Goal: Information Seeking & Learning: Understand process/instructions

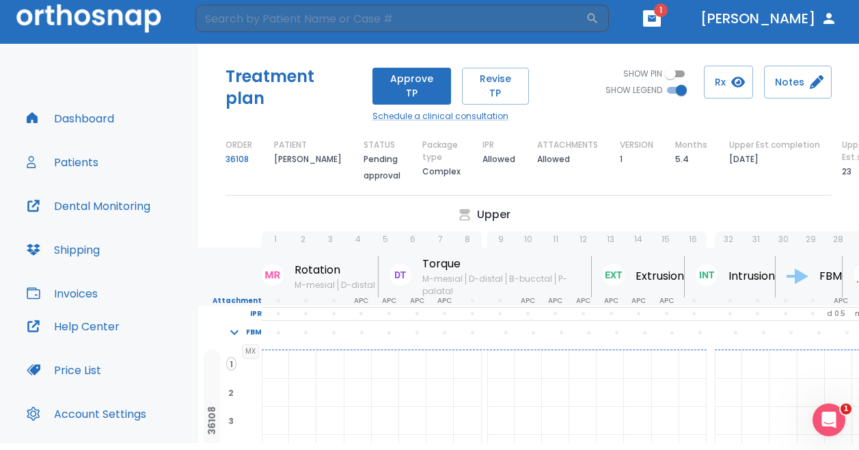
scroll to position [0, 373]
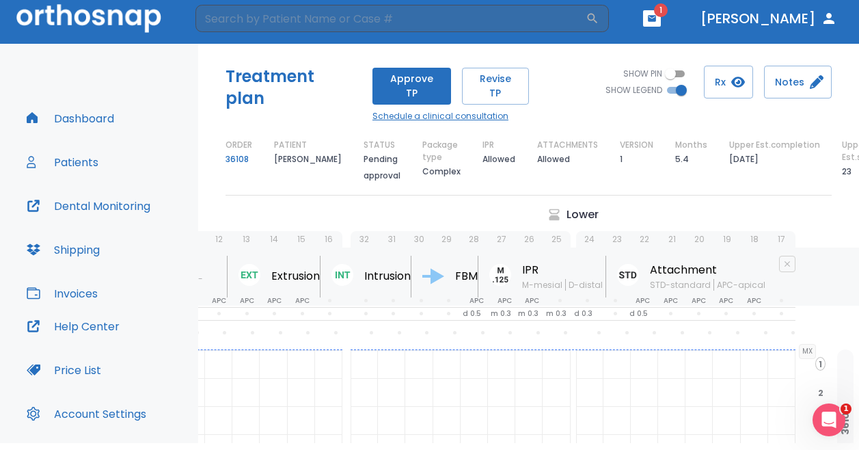
click at [485, 110] on link "Schedule a clinical consultation" at bounding box center [450, 116] width 156 height 12
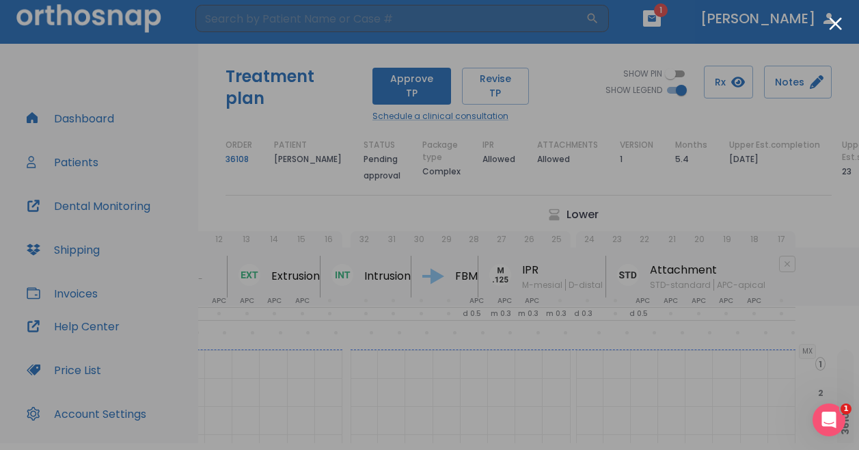
click at [424, 10] on div at bounding box center [429, 225] width 859 height 450
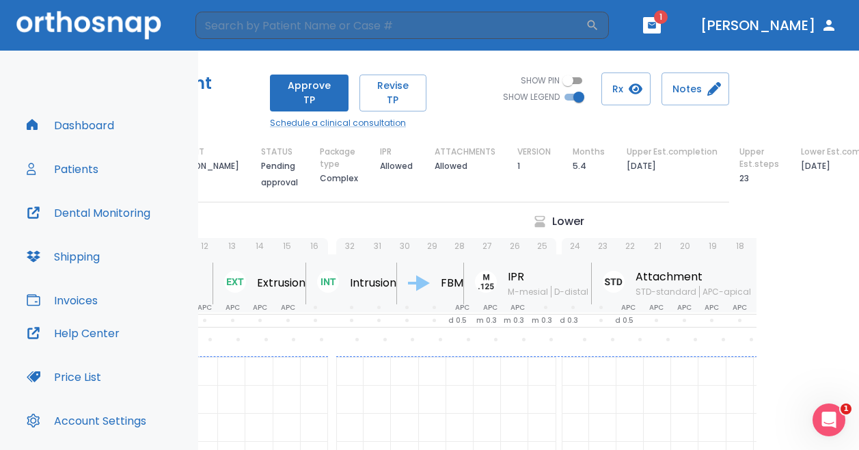
scroll to position [0, 166]
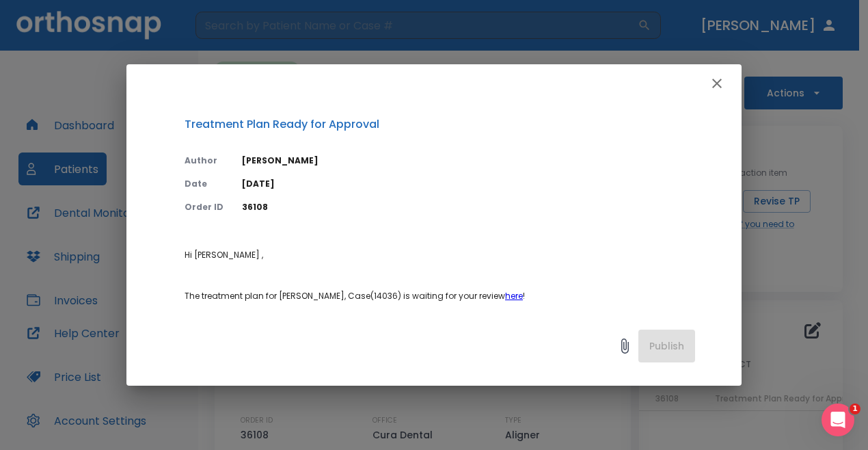
scroll to position [167, 0]
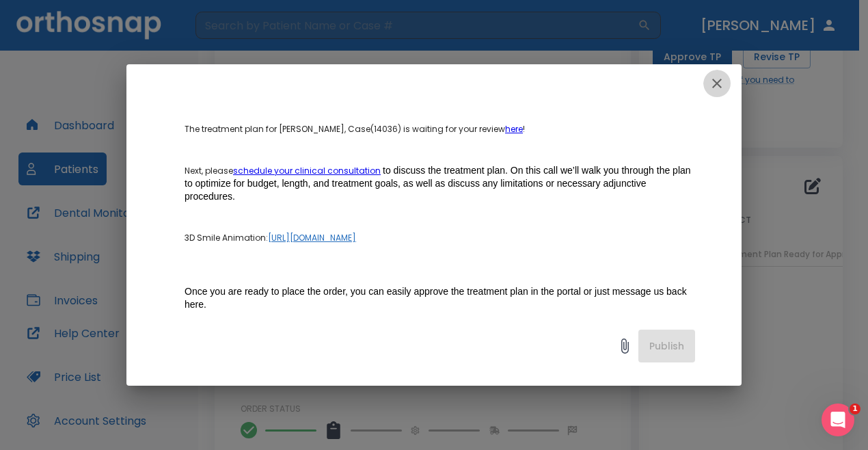
click at [723, 84] on icon "button" at bounding box center [717, 83] width 16 height 16
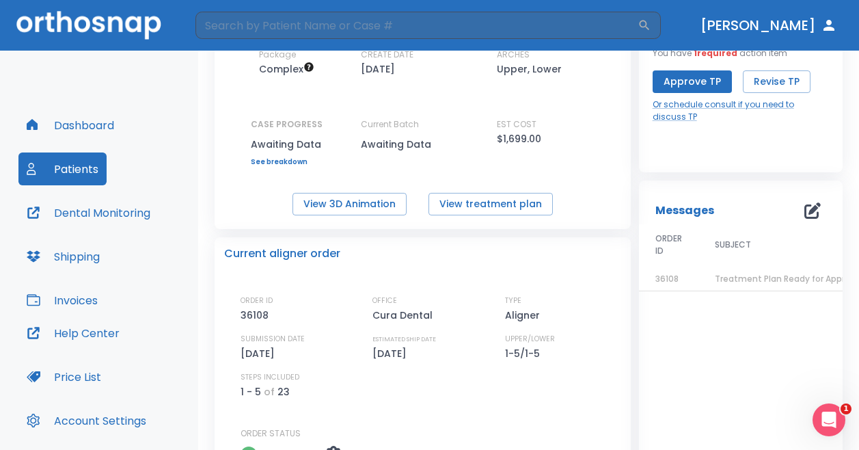
scroll to position [0, 0]
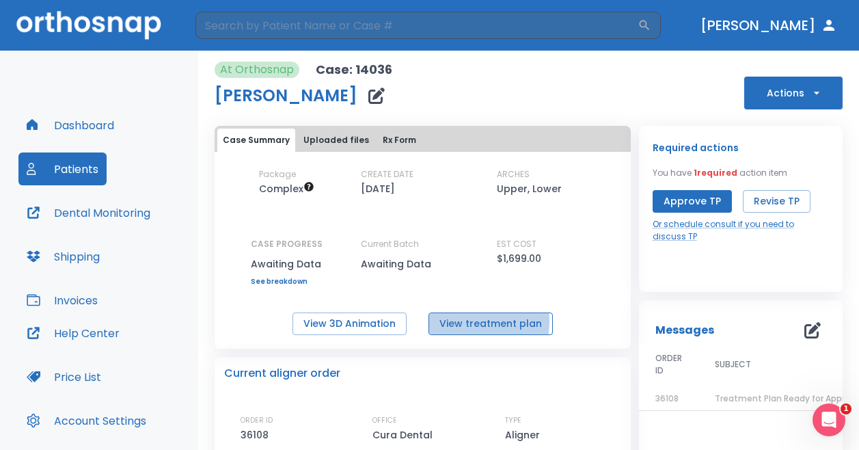
click at [456, 320] on button "View treatment plan" at bounding box center [490, 323] width 124 height 23
click at [704, 222] on link "Or schedule consult if you need to discuss TP" at bounding box center [741, 230] width 176 height 25
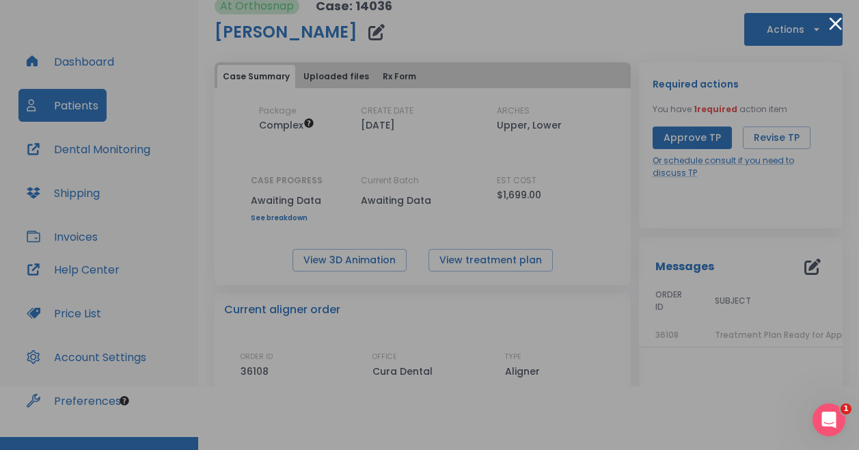
scroll to position [66, 0]
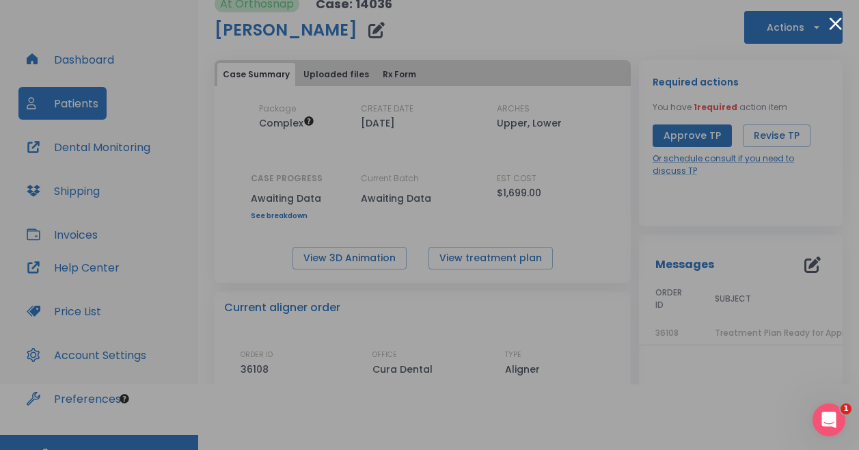
click at [517, 14] on div at bounding box center [429, 225] width 859 height 450
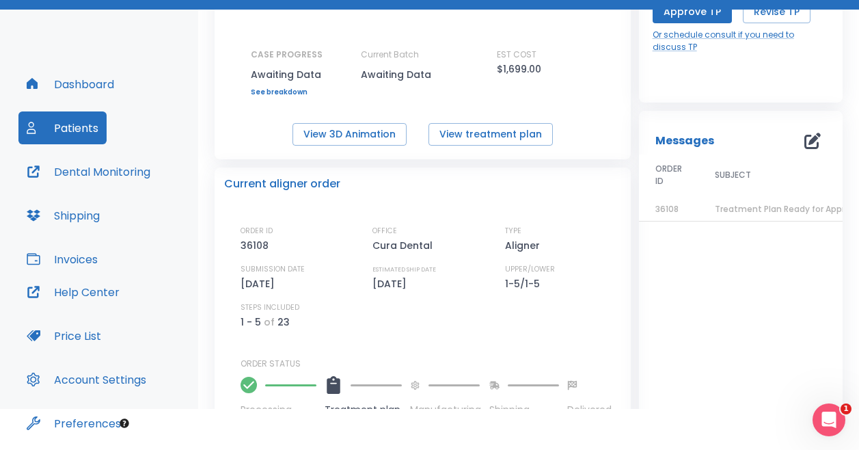
scroll to position [150, 0]
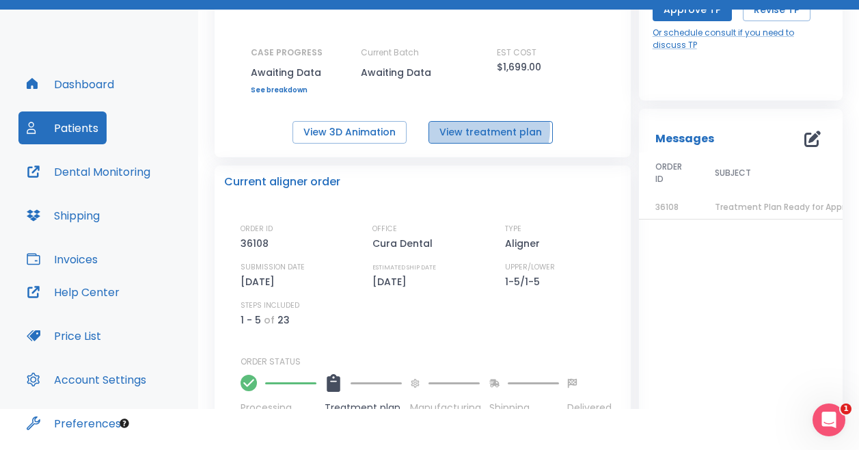
click at [472, 128] on button "View treatment plan" at bounding box center [490, 132] width 124 height 23
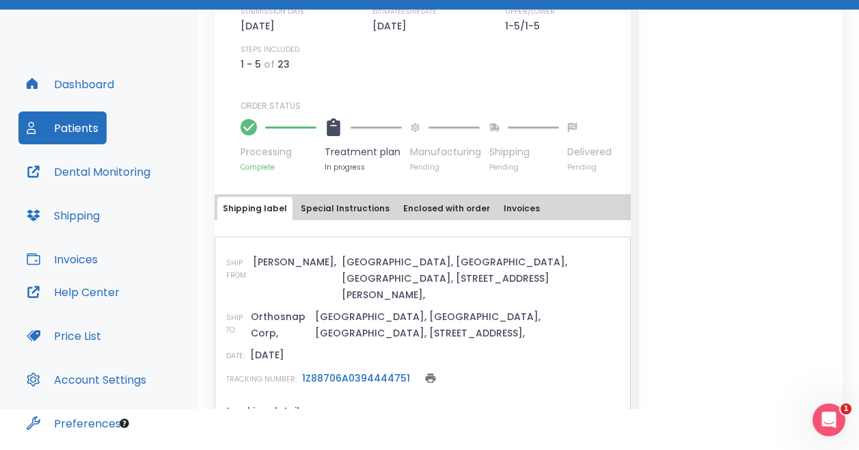
scroll to position [87, 0]
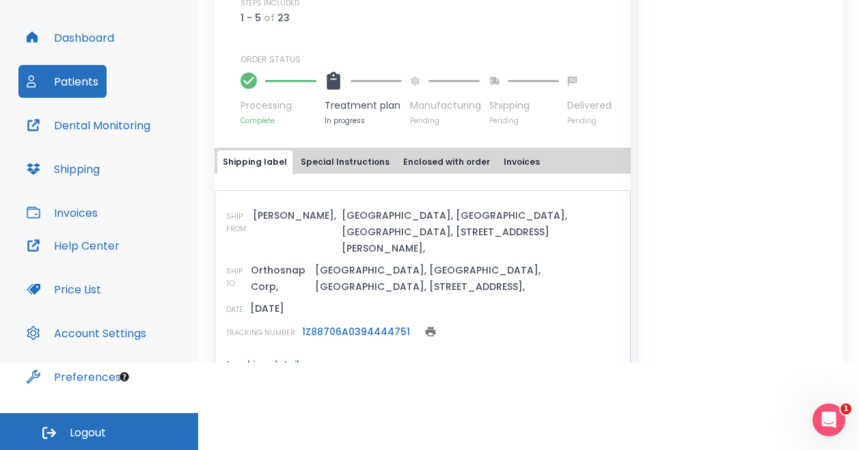
click at [361, 162] on button "Special Instructions" at bounding box center [345, 161] width 100 height 23
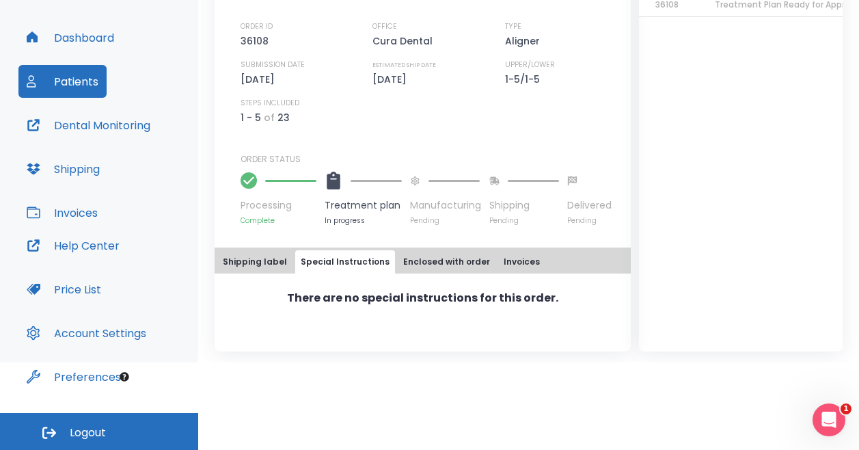
scroll to position [306, 0]
click at [437, 262] on button "Enclosed with order" at bounding box center [447, 261] width 98 height 23
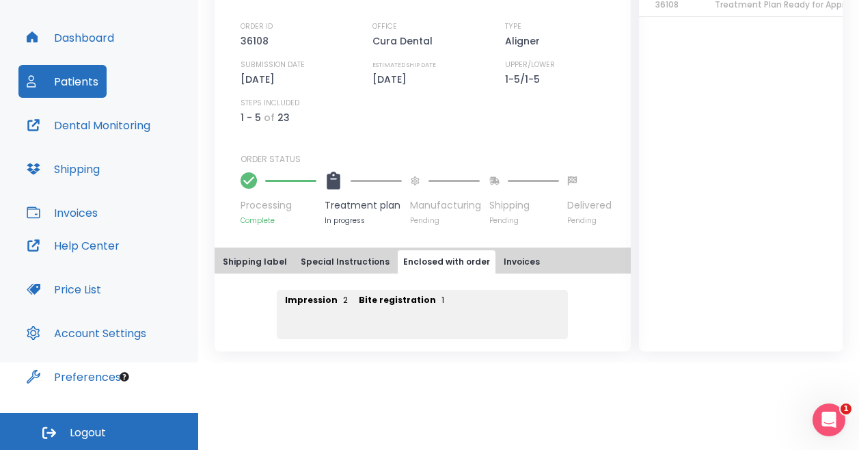
click at [504, 264] on button "Invoices" at bounding box center [521, 261] width 47 height 23
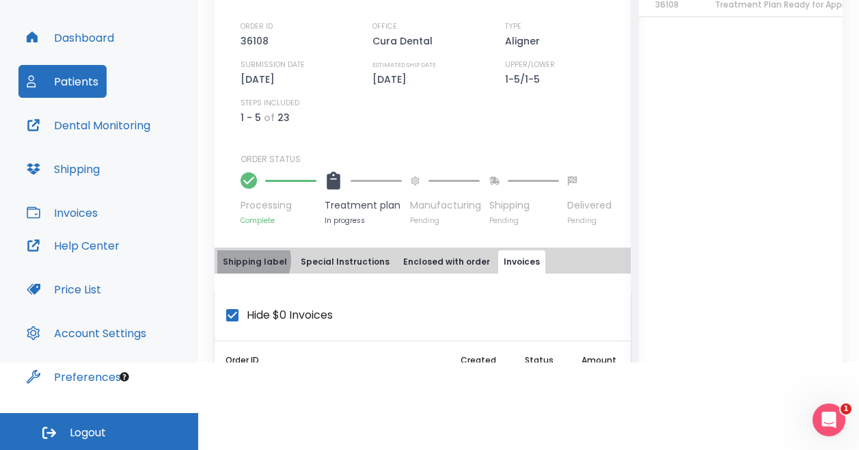
click at [247, 260] on button "Shipping label" at bounding box center [254, 261] width 75 height 23
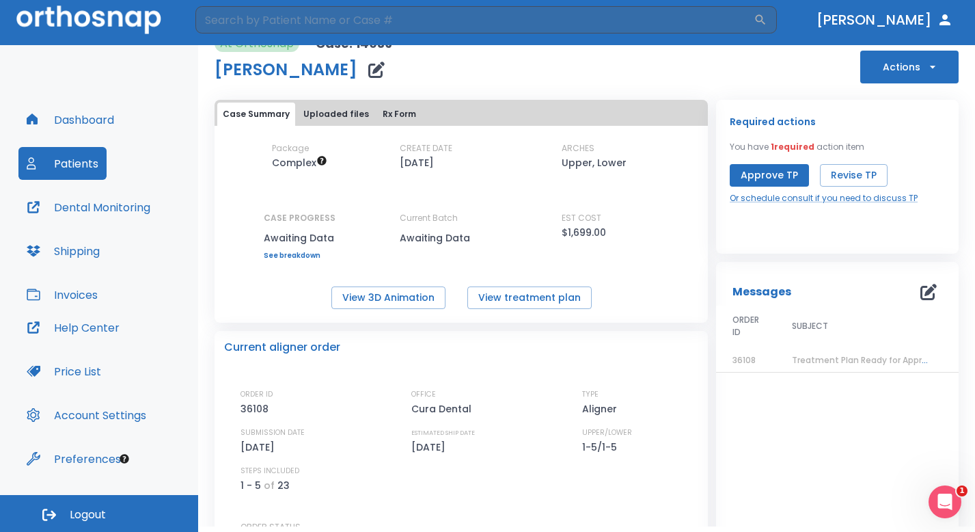
scroll to position [0, 0]
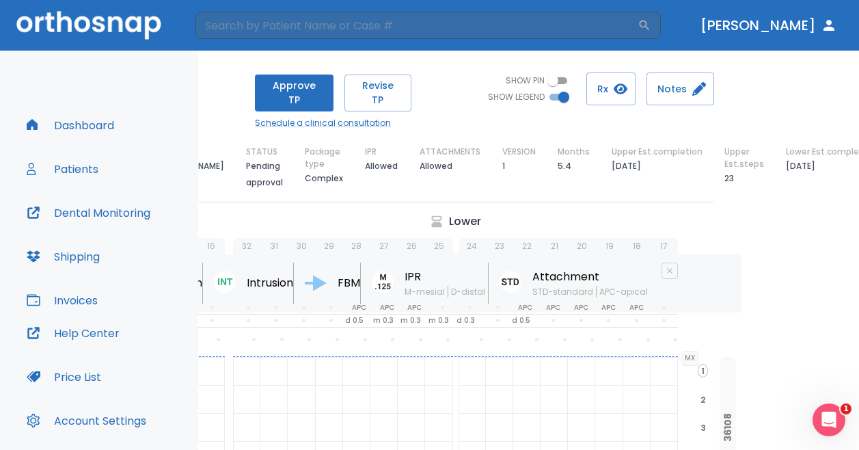
scroll to position [0, 166]
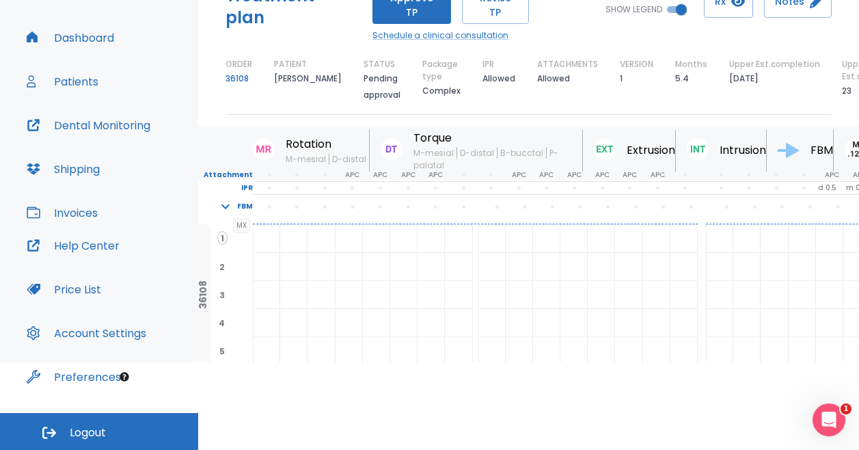
scroll to position [45, 12]
click at [236, 169] on p "Attachment" at bounding box center [219, 175] width 64 height 12
click at [241, 182] on p "IPR" at bounding box center [219, 188] width 64 height 12
click at [228, 198] on icon "button" at bounding box center [223, 206] width 16 height 16
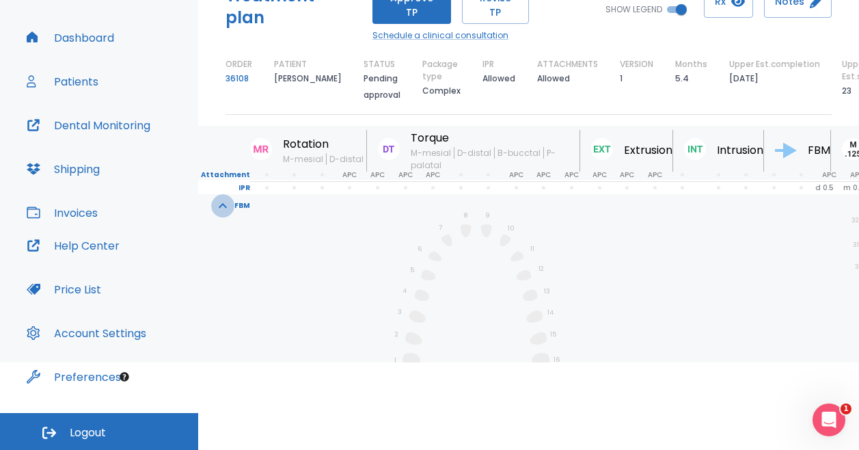
click at [228, 197] on icon "button" at bounding box center [223, 205] width 16 height 16
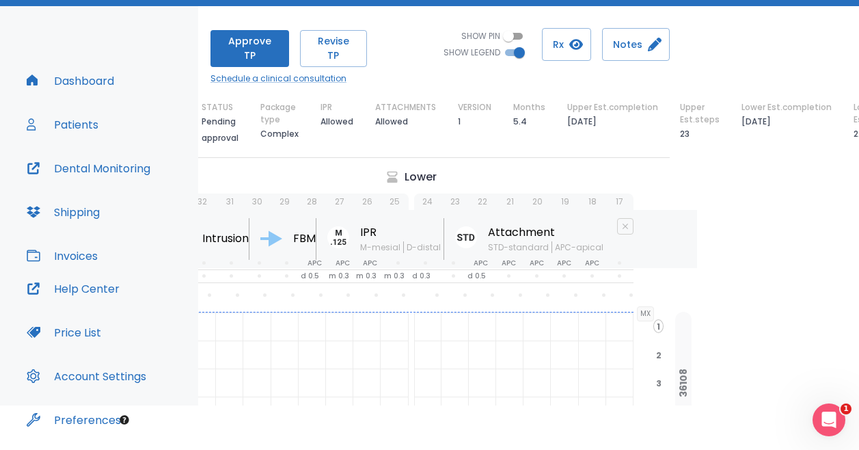
scroll to position [0, 166]
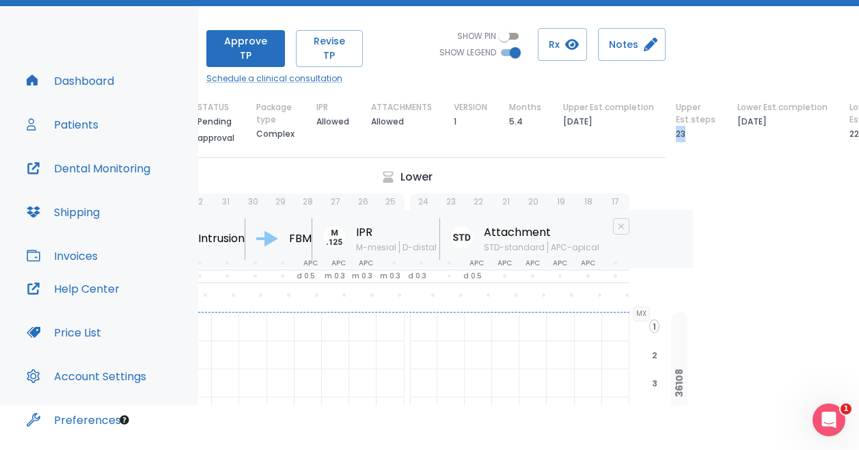
drag, startPoint x: 656, startPoint y: 120, endPoint x: 668, endPoint y: 120, distance: 12.3
click at [676, 120] on div "Upper Est.steps 23" at bounding box center [696, 123] width 40 height 45
drag, startPoint x: 818, startPoint y: 124, endPoint x: 833, endPoint y: 124, distance: 15.0
click at [833, 124] on div "Treatment plan Approve TP Revise TP Schedule a clinical consultation SHOW PIN S…" at bounding box center [528, 205] width 661 height 399
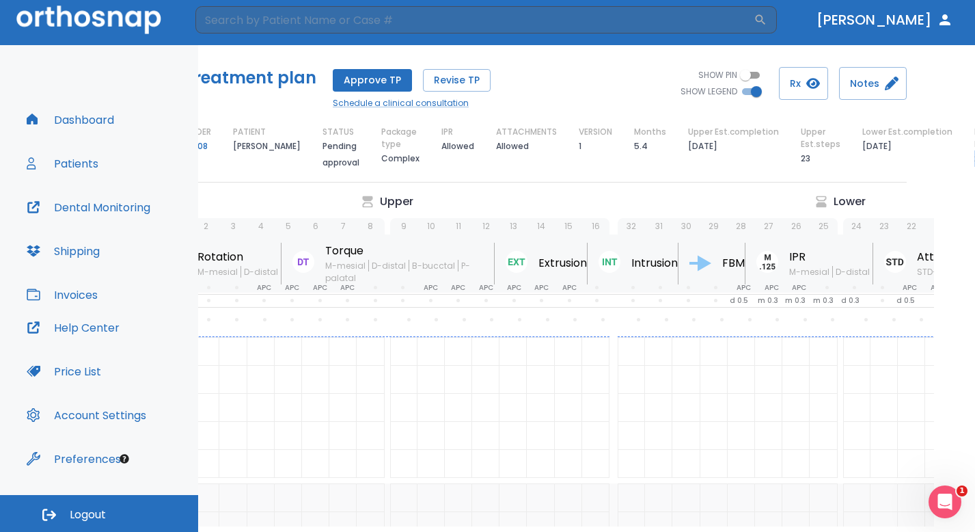
scroll to position [0, 0]
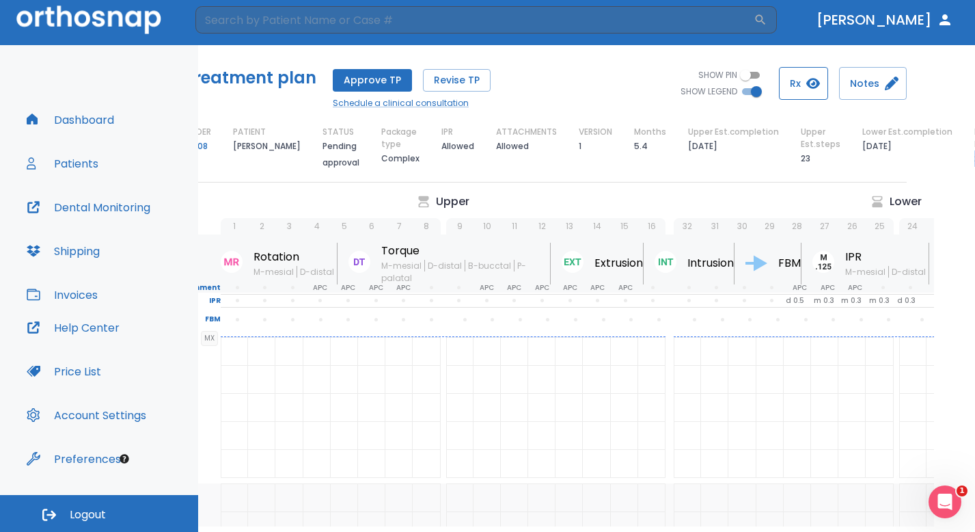
click at [820, 87] on icon "button" at bounding box center [813, 84] width 14 height 14
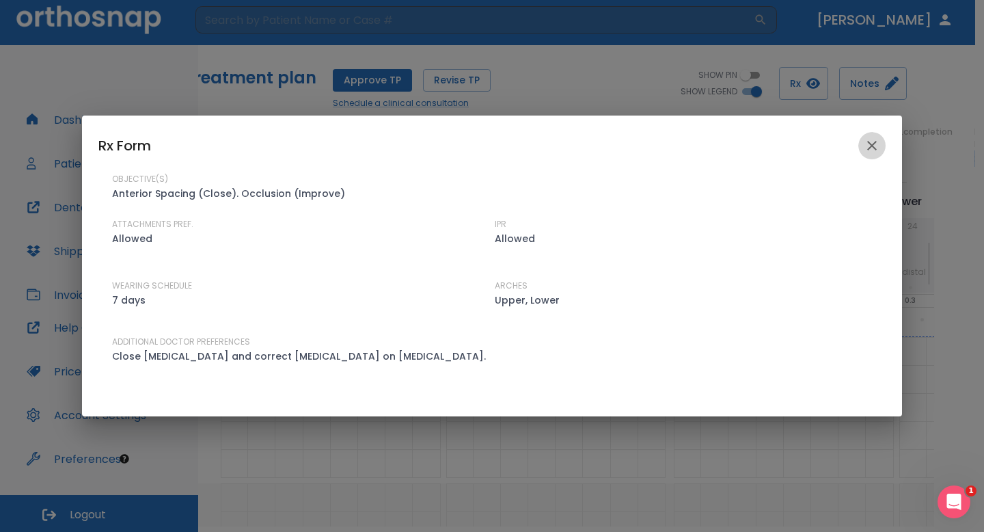
click at [867, 146] on icon "close" at bounding box center [872, 146] width 10 height 10
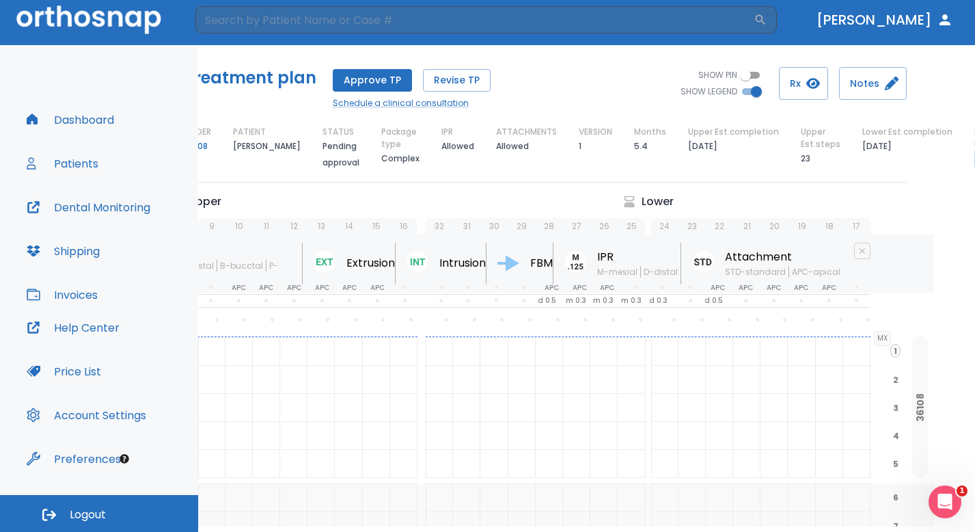
scroll to position [0, 50]
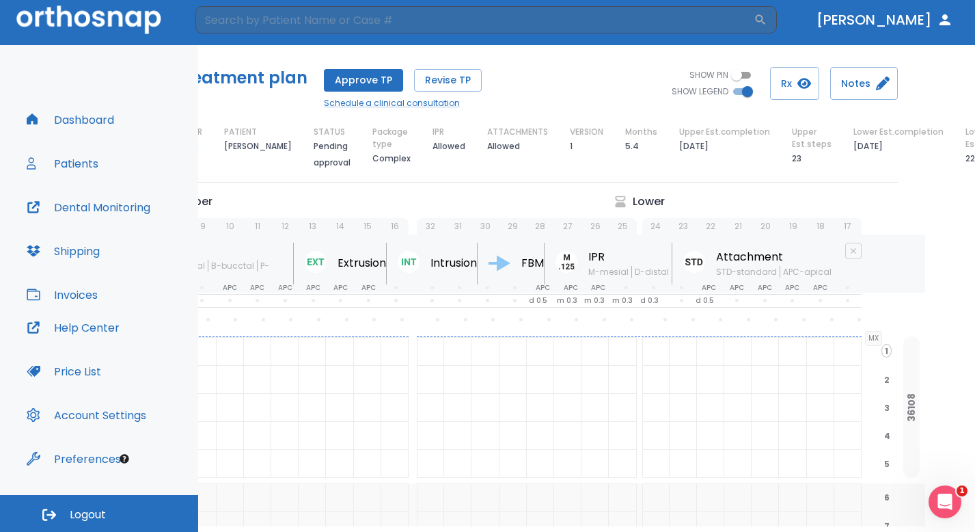
click at [867, 160] on div "Treatment plan Approve TP Revise TP Schedule a clinical consultation SHOW PIN S…" at bounding box center [536, 119] width 777 height 148
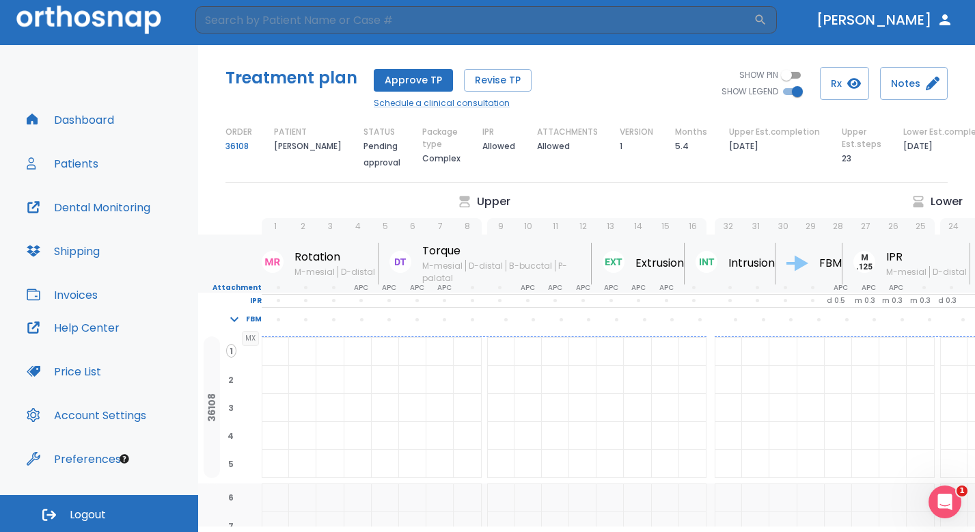
scroll to position [0, 0]
